Goal: Task Accomplishment & Management: Manage account settings

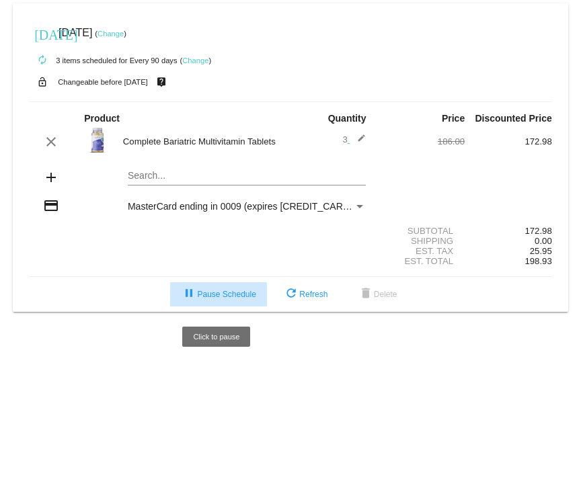
click at [229, 299] on span "pause Pause Schedule" at bounding box center [218, 294] width 75 height 9
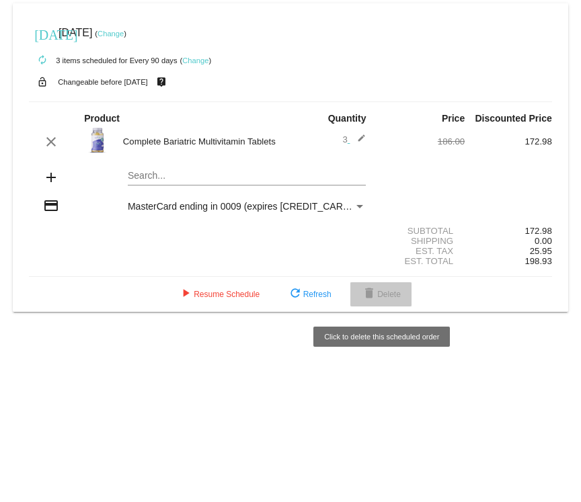
click at [392, 295] on span "delete Delete" at bounding box center [381, 294] width 40 height 9
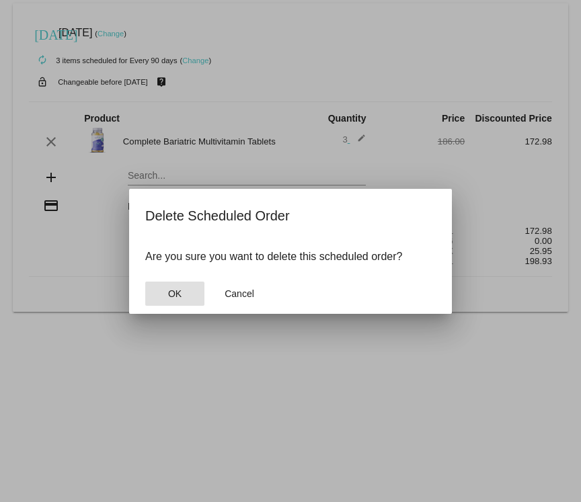
click at [173, 293] on span "OK" at bounding box center [174, 293] width 13 height 11
